Goal: Communication & Community: Answer question/provide support

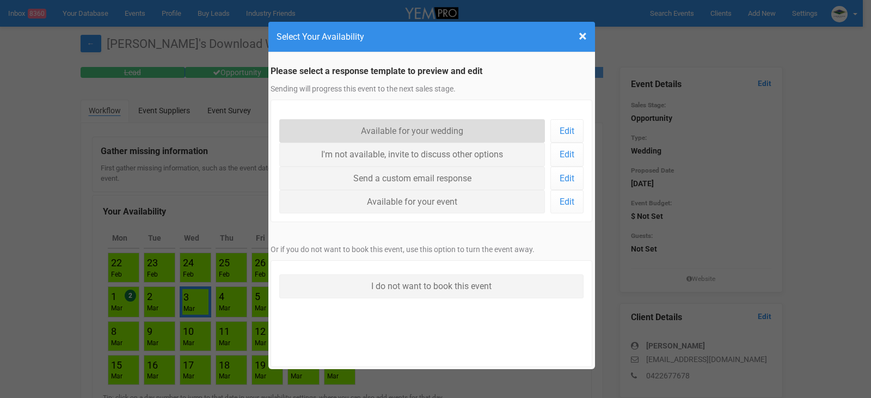
click at [414, 125] on link "Available for your wedding" at bounding box center [412, 130] width 266 height 23
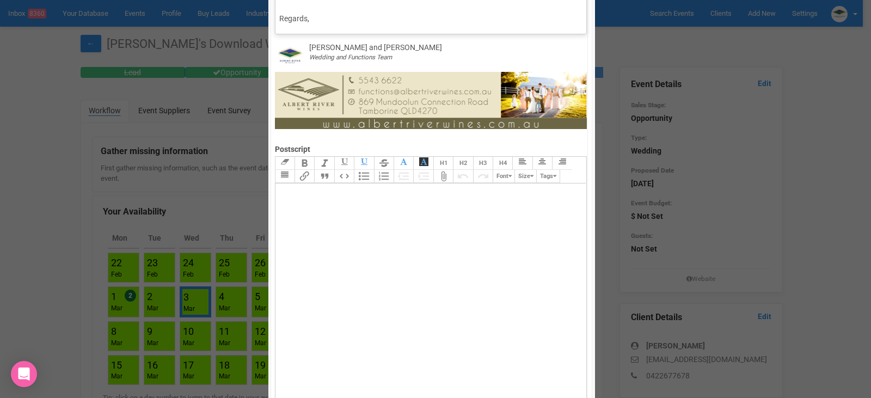
scroll to position [653, 0]
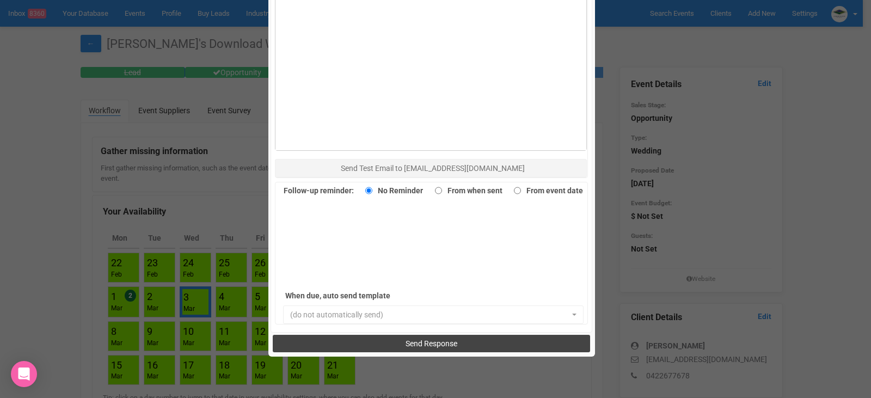
click at [426, 341] on span "Send Response" at bounding box center [432, 343] width 52 height 9
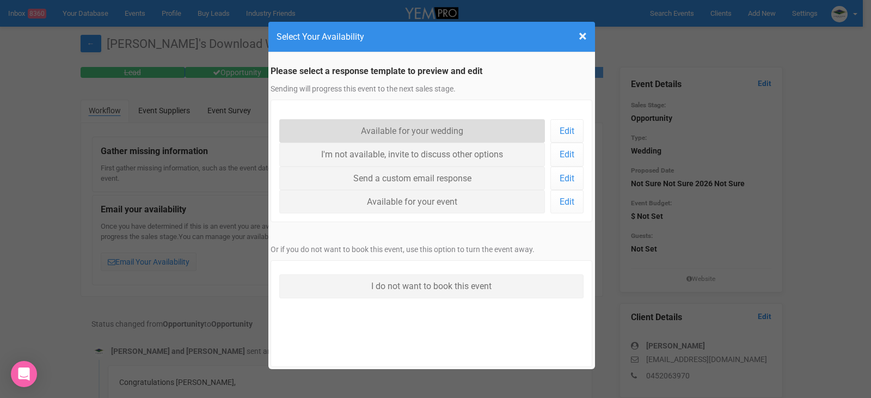
click at [446, 128] on link "Available for your wedding" at bounding box center [412, 130] width 266 height 23
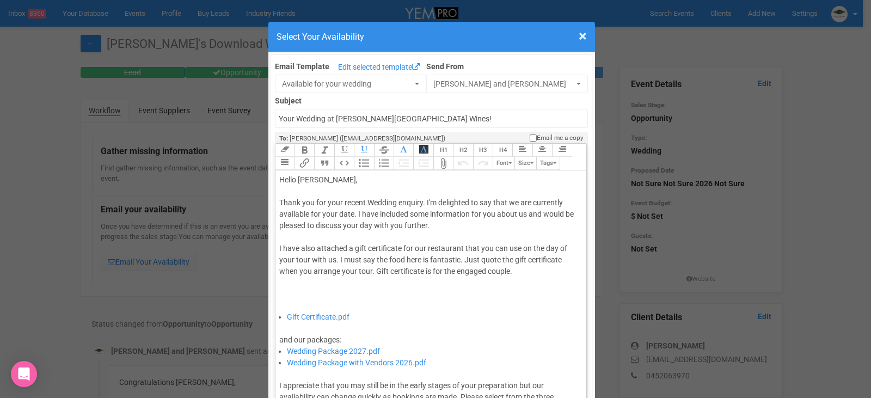
click at [353, 215] on div "Thank you for your recent Wedding enquiry. I'm delighted to say that we are cur…" at bounding box center [429, 254] width 300 height 114
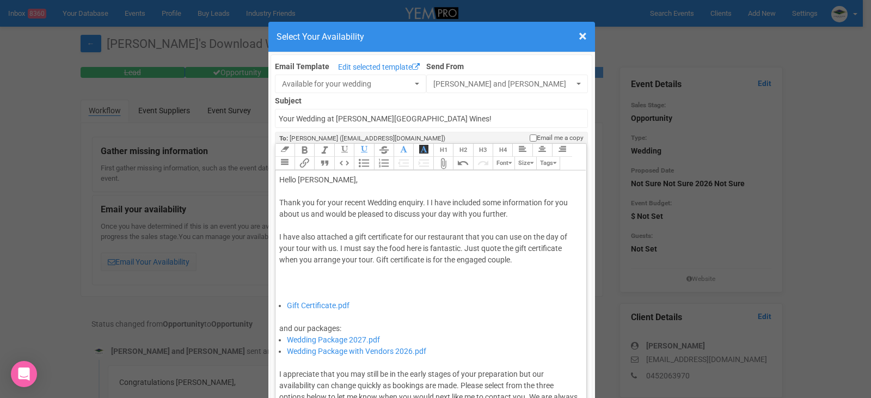
type trix-editor "<div>Hello Isaac,&nbsp;</div><div><br></div><div>Thank you for your recent Wedd…"
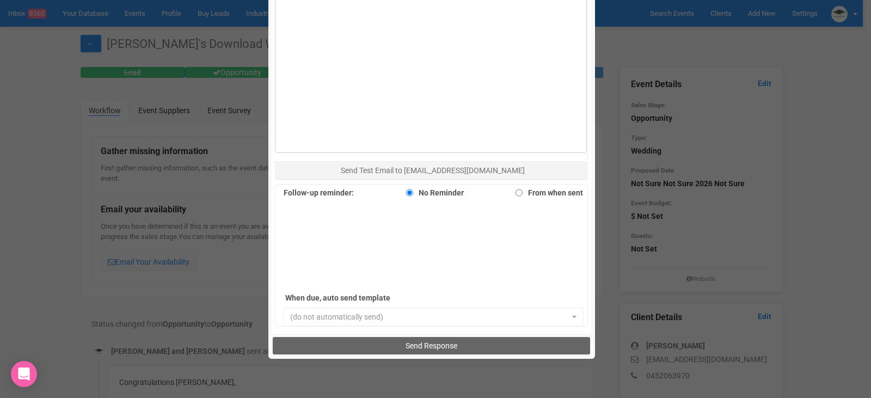
scroll to position [749, 0]
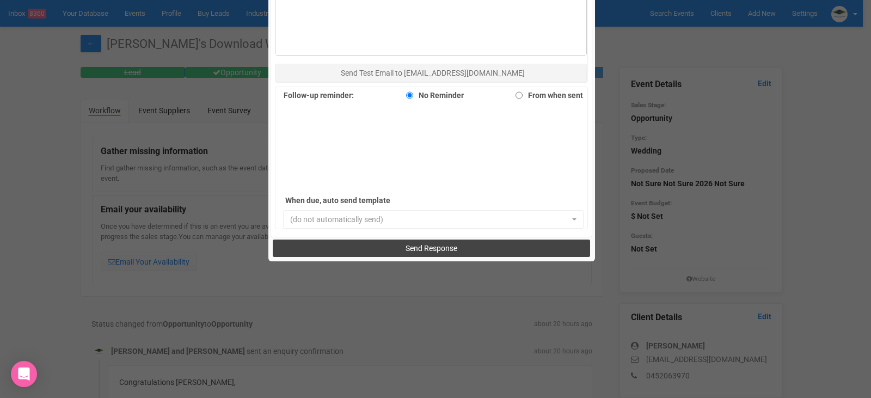
click at [437, 247] on span "Send Response" at bounding box center [432, 248] width 52 height 9
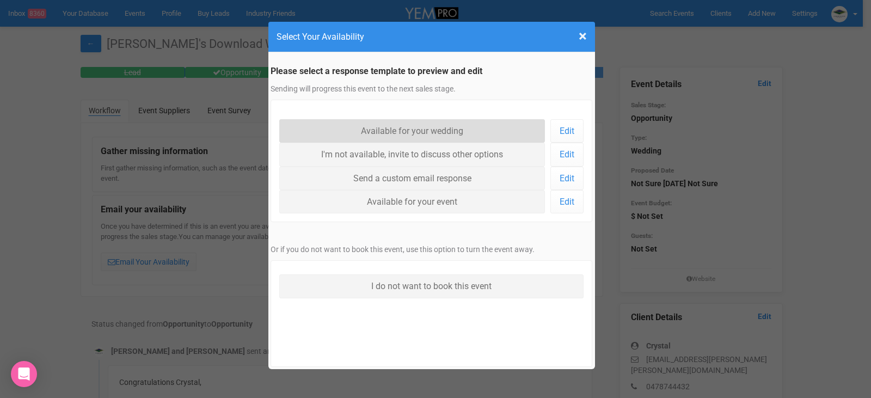
click at [431, 133] on link "Available for your wedding" at bounding box center [412, 130] width 266 height 23
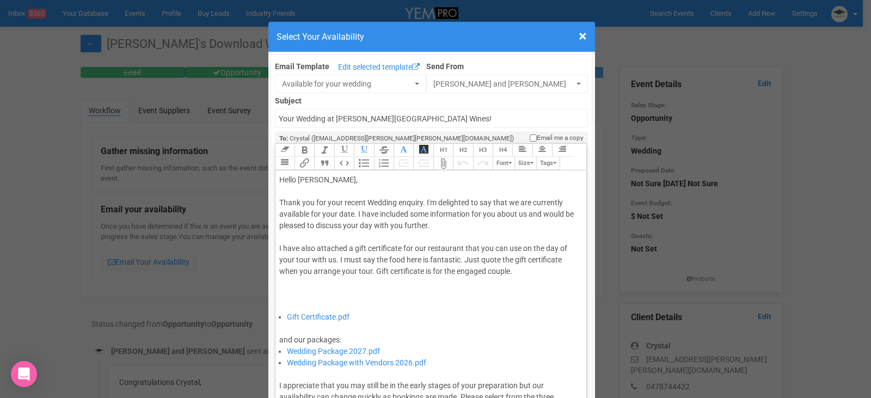
click at [354, 213] on div "Thank you for your recent Wedding enquiry. I'm delighted to say that we are cur…" at bounding box center [429, 254] width 300 height 114
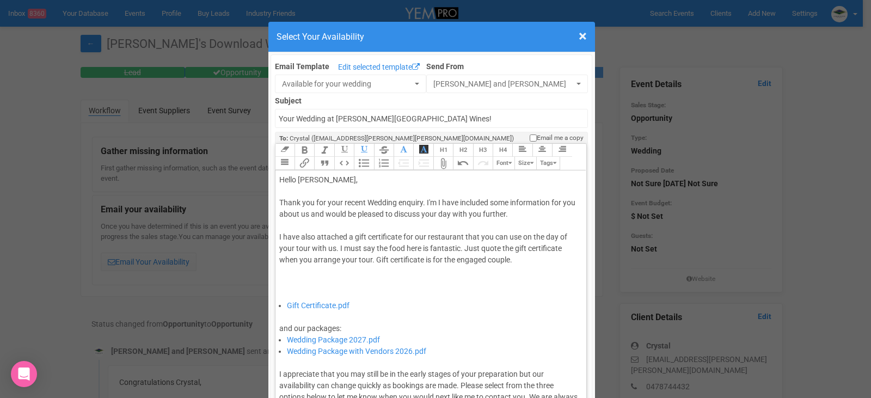
type trix-editor "<div>Hello Crystal,&nbsp;</div><div><br></div><div>Thank you for your recent We…"
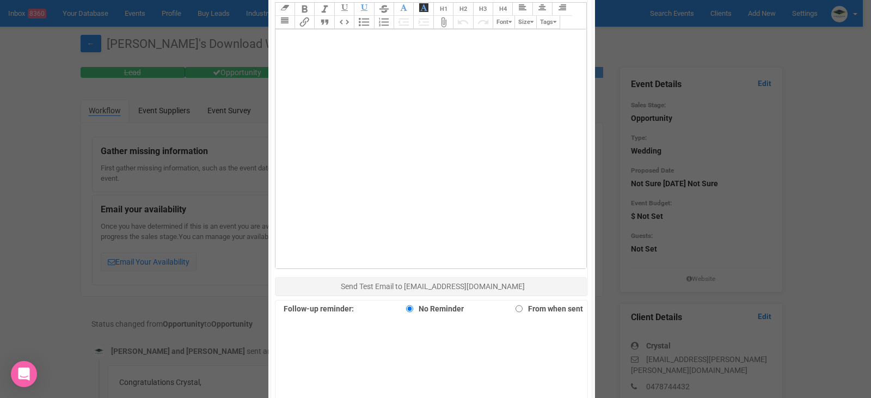
scroll to position [749, 0]
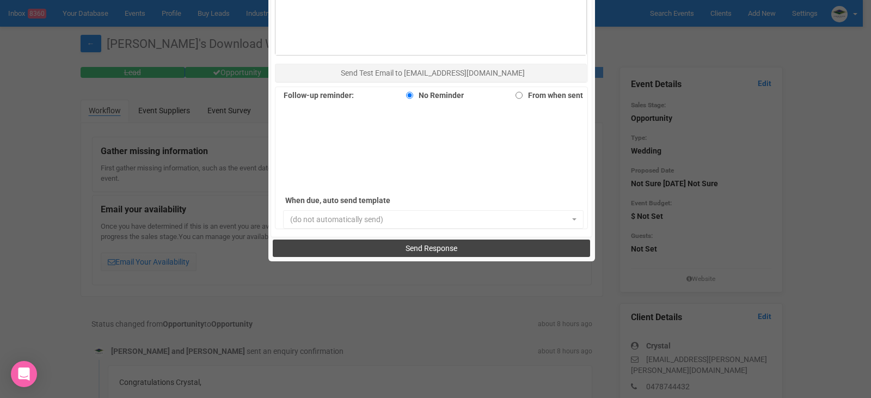
click at [430, 245] on span "Send Response" at bounding box center [432, 248] width 52 height 9
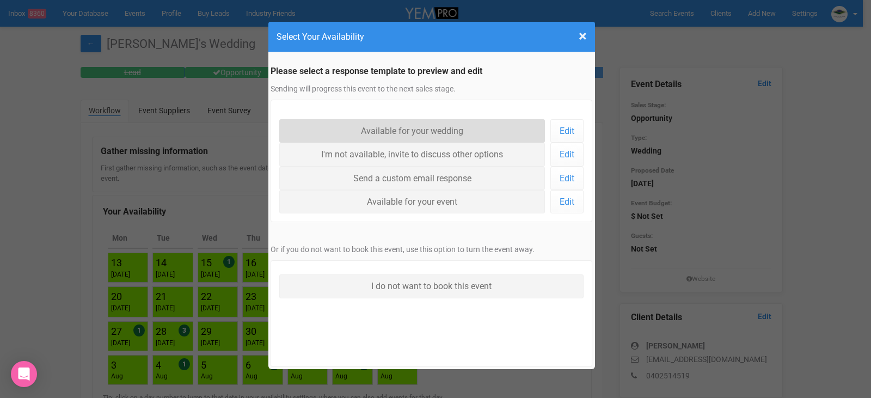
click at [480, 135] on link "Available for your wedding" at bounding box center [412, 130] width 266 height 23
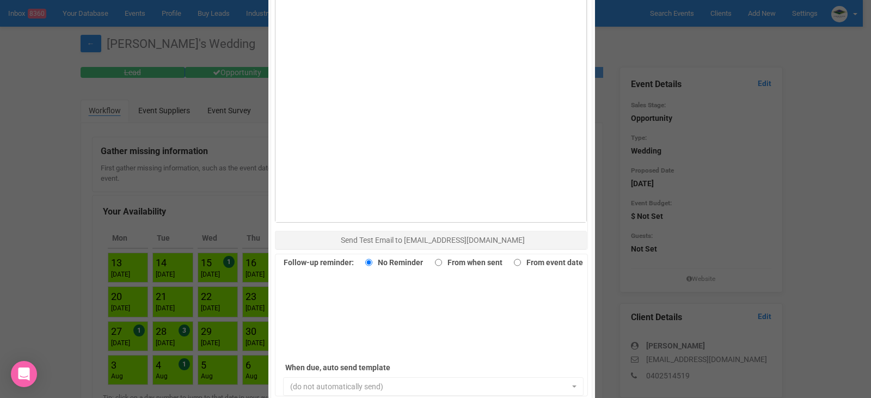
scroll to position [708, 0]
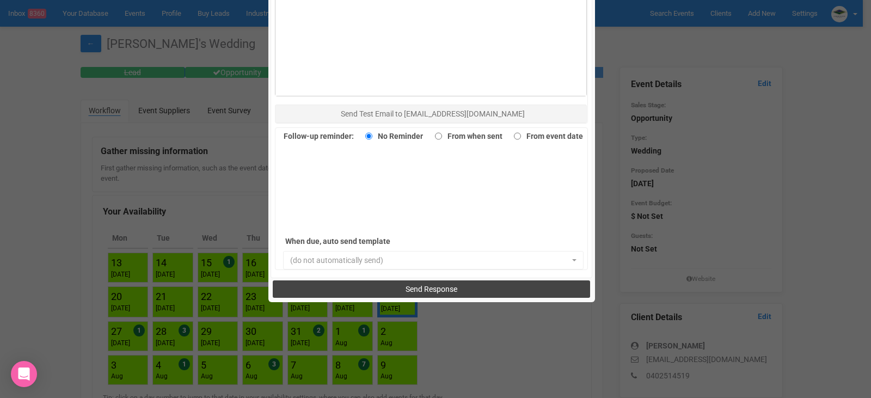
click at [431, 286] on span "Send Response" at bounding box center [432, 289] width 52 height 9
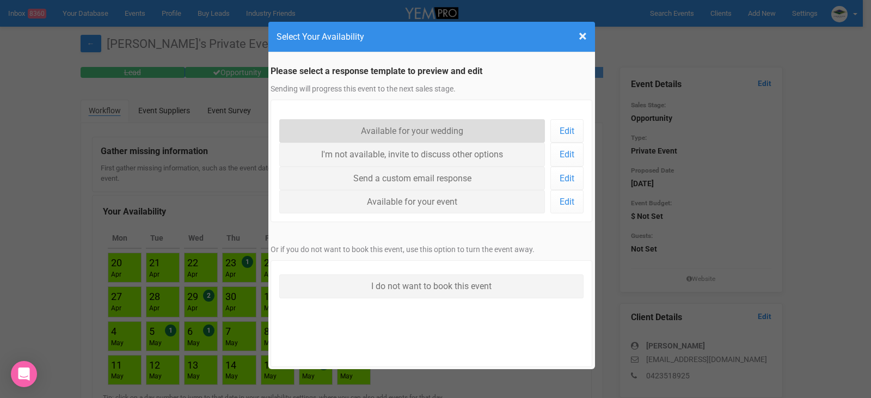
click at [399, 123] on link "Available for your wedding" at bounding box center [412, 130] width 266 height 23
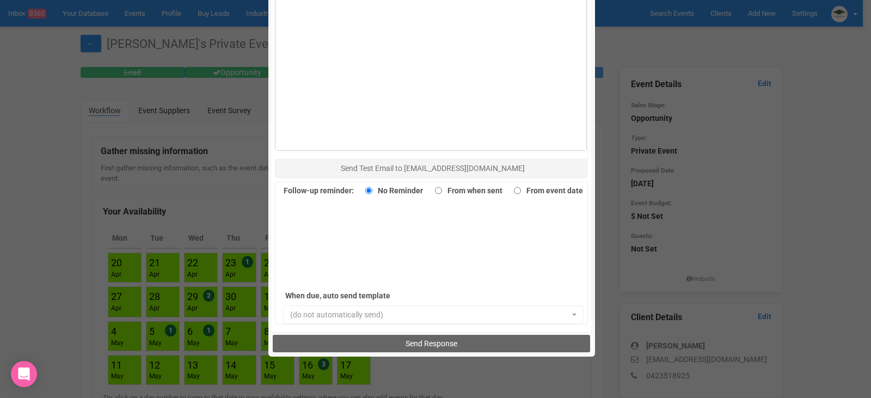
scroll to position [749, 0]
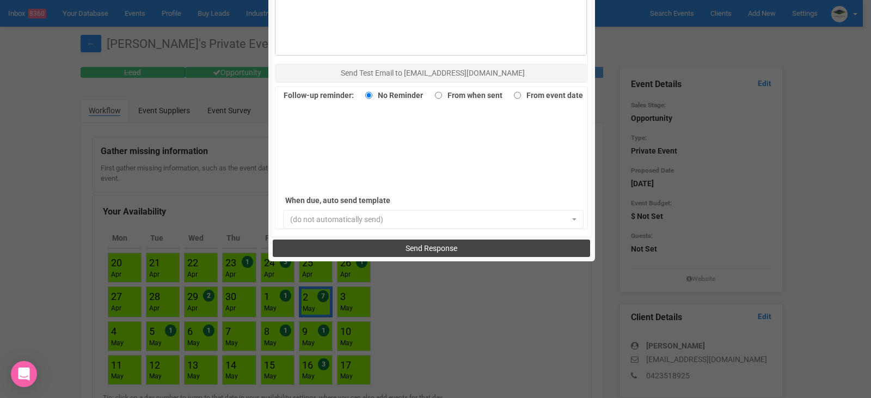
click at [439, 249] on span "Send Response" at bounding box center [432, 248] width 52 height 9
